Goal: Check status: Check status

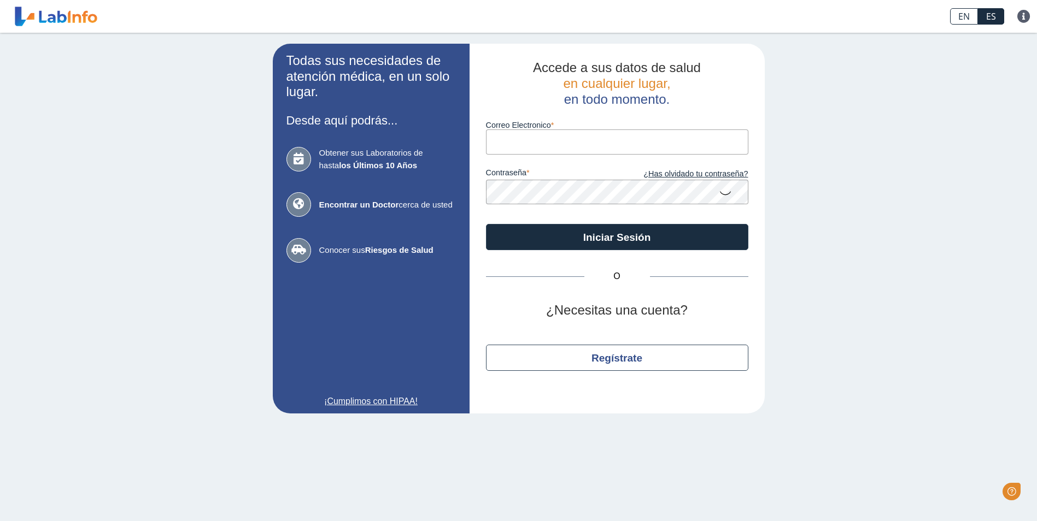
click at [541, 139] on input "Correo Electronico" at bounding box center [617, 142] width 262 height 25
type input "jaliceacruz@gmail.com"
drag, startPoint x: 548, startPoint y: 215, endPoint x: 545, endPoint y: 208, distance: 8.0
click at [545, 210] on form "Correo Electronico jaliceacruz@gmail.com contraseña ¿Has olvidado tu contraseña…" at bounding box center [617, 178] width 262 height 143
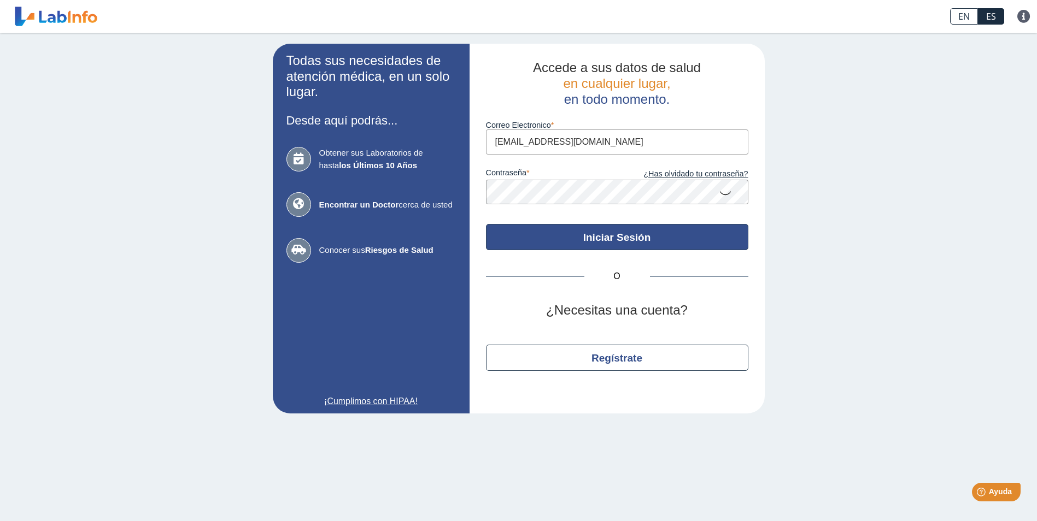
click at [604, 234] on button "Iniciar Sesión" at bounding box center [617, 237] width 262 height 26
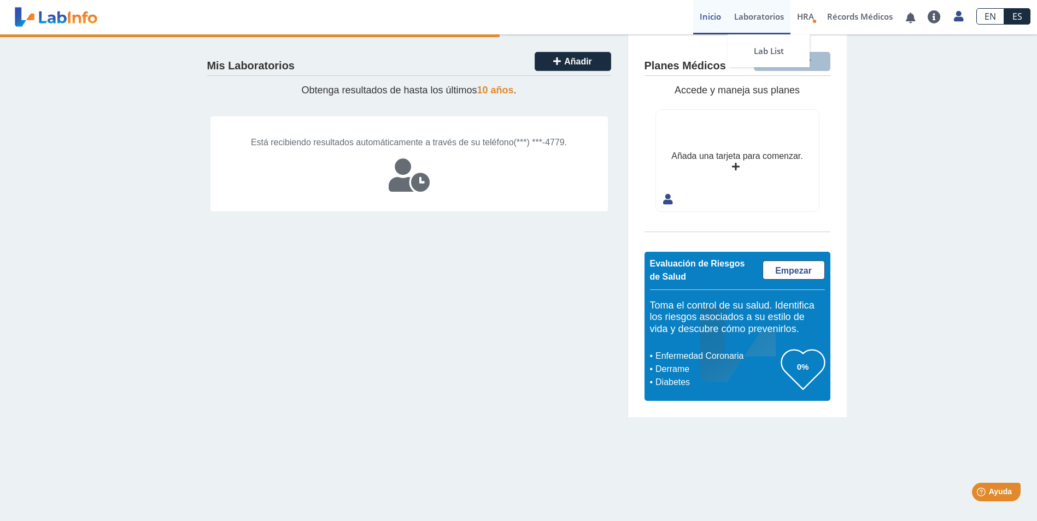
click at [762, 20] on link "Laboratorios" at bounding box center [758, 17] width 63 height 34
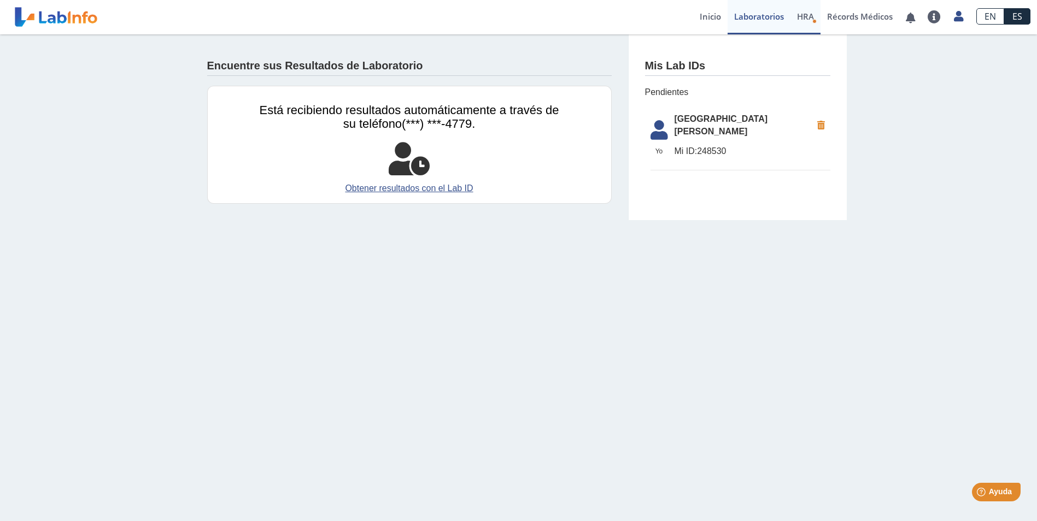
click at [803, 18] on span "HRA" at bounding box center [805, 16] width 17 height 11
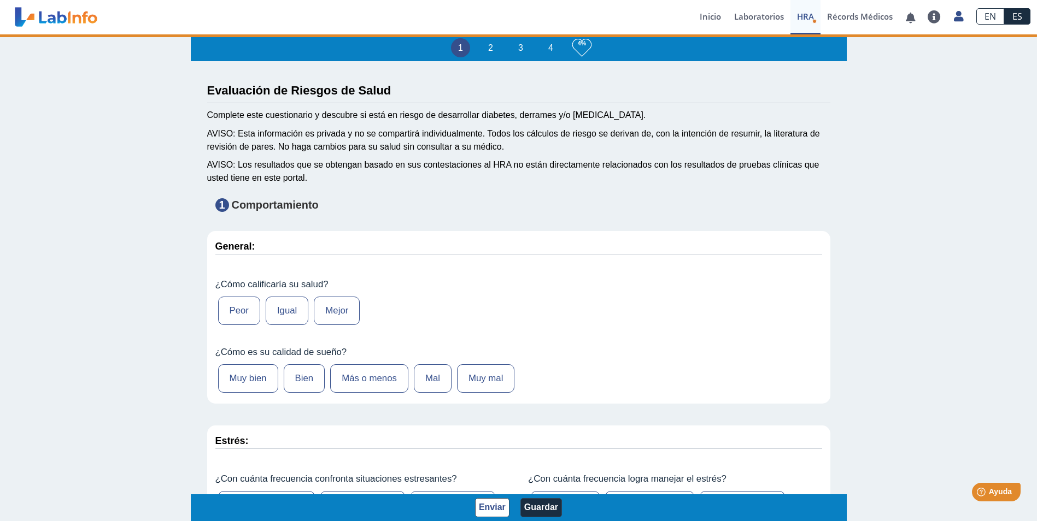
type input "Jose Alicea Cruz"
type input "1984-09-04"
select select
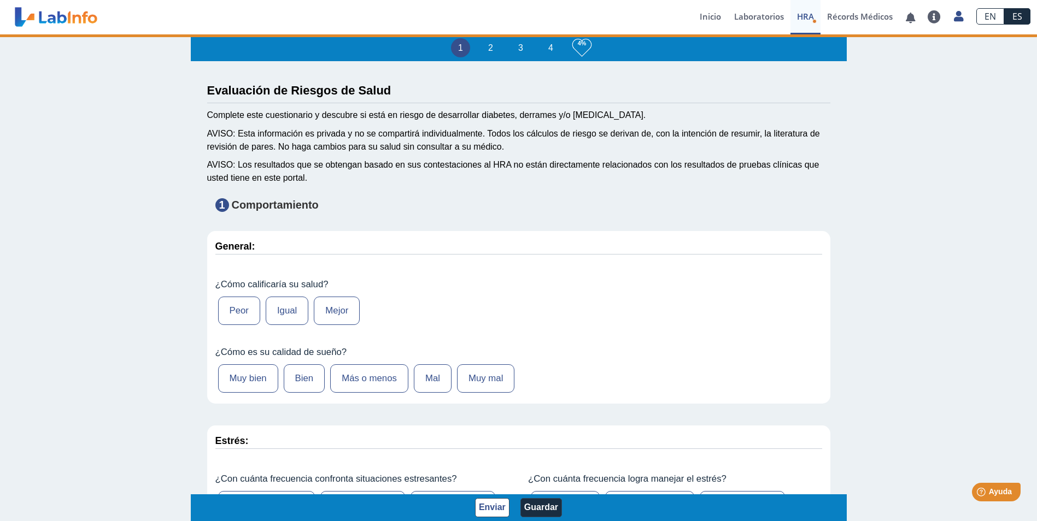
select select
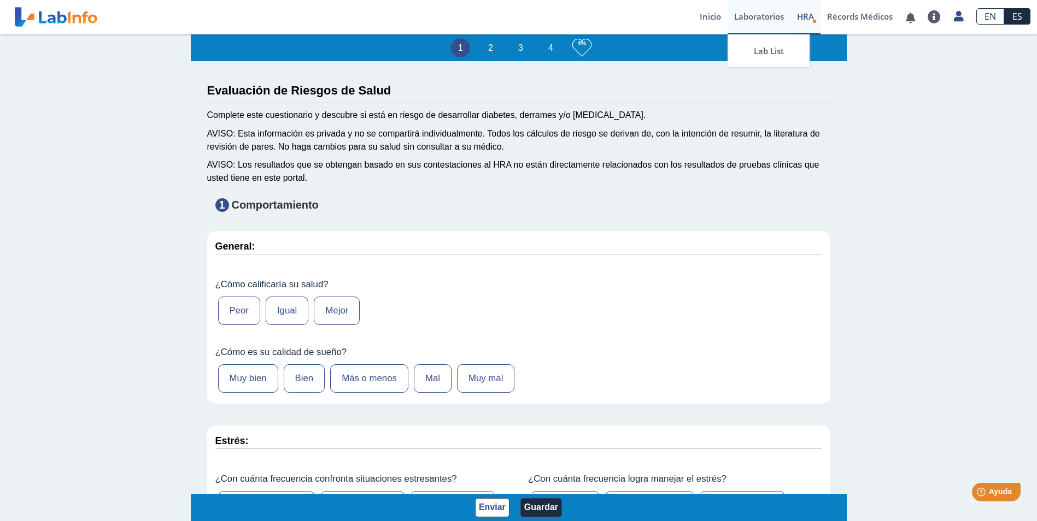
click at [761, 13] on link "Laboratorios" at bounding box center [758, 17] width 63 height 34
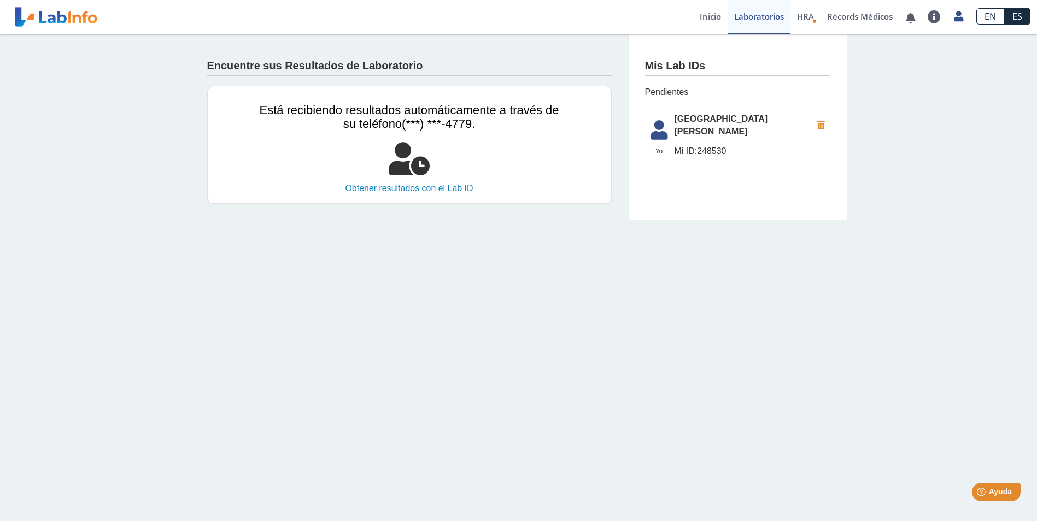
click at [408, 189] on link "Obtener resultados con el Lab ID" at bounding box center [409, 188] width 299 height 13
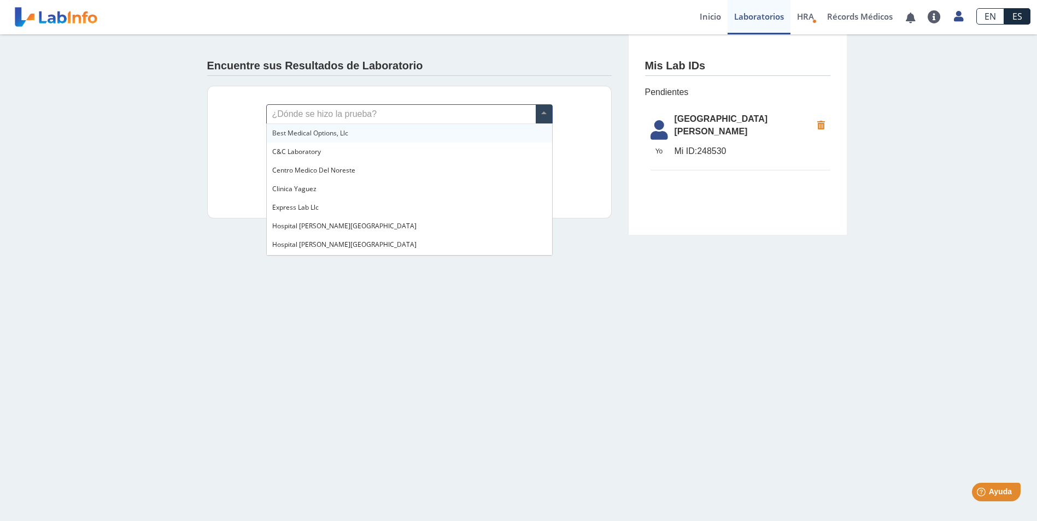
click at [544, 120] on span at bounding box center [544, 114] width 16 height 19
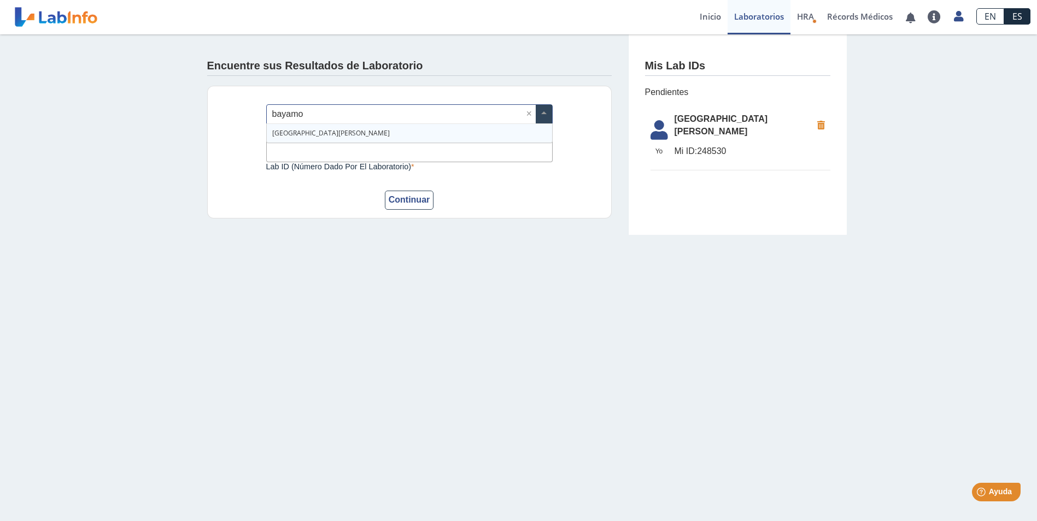
type input "bayamon"
click at [332, 146] on input "Lab ID (número dado por el laboratorio)" at bounding box center [409, 150] width 286 height 25
type input "248530"
click at [412, 192] on button "Continuar" at bounding box center [409, 200] width 49 height 19
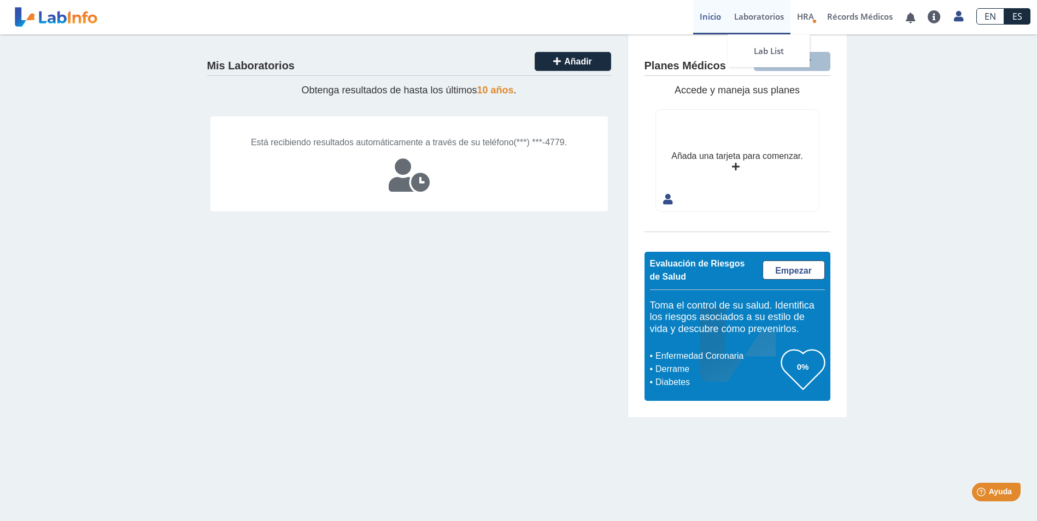
click at [763, 10] on link "Laboratorios" at bounding box center [758, 17] width 63 height 34
